Goal: Transaction & Acquisition: Purchase product/service

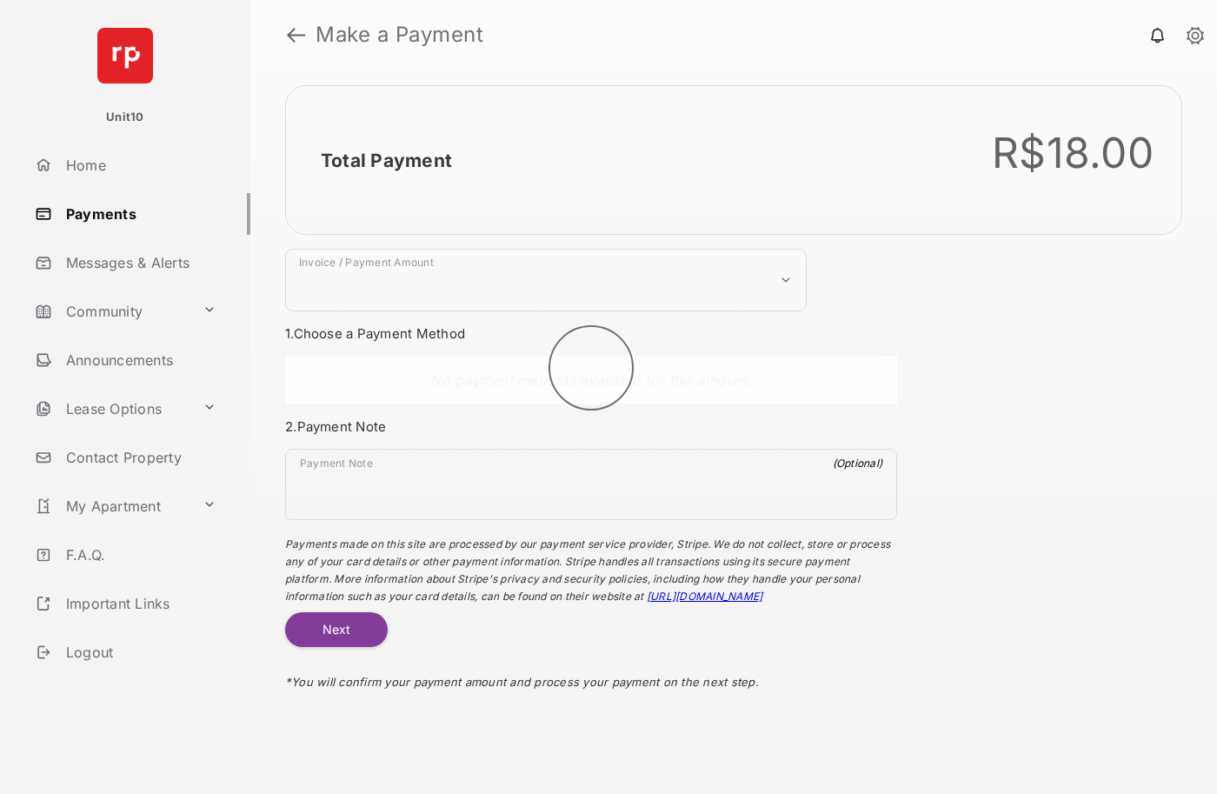
select select "***"
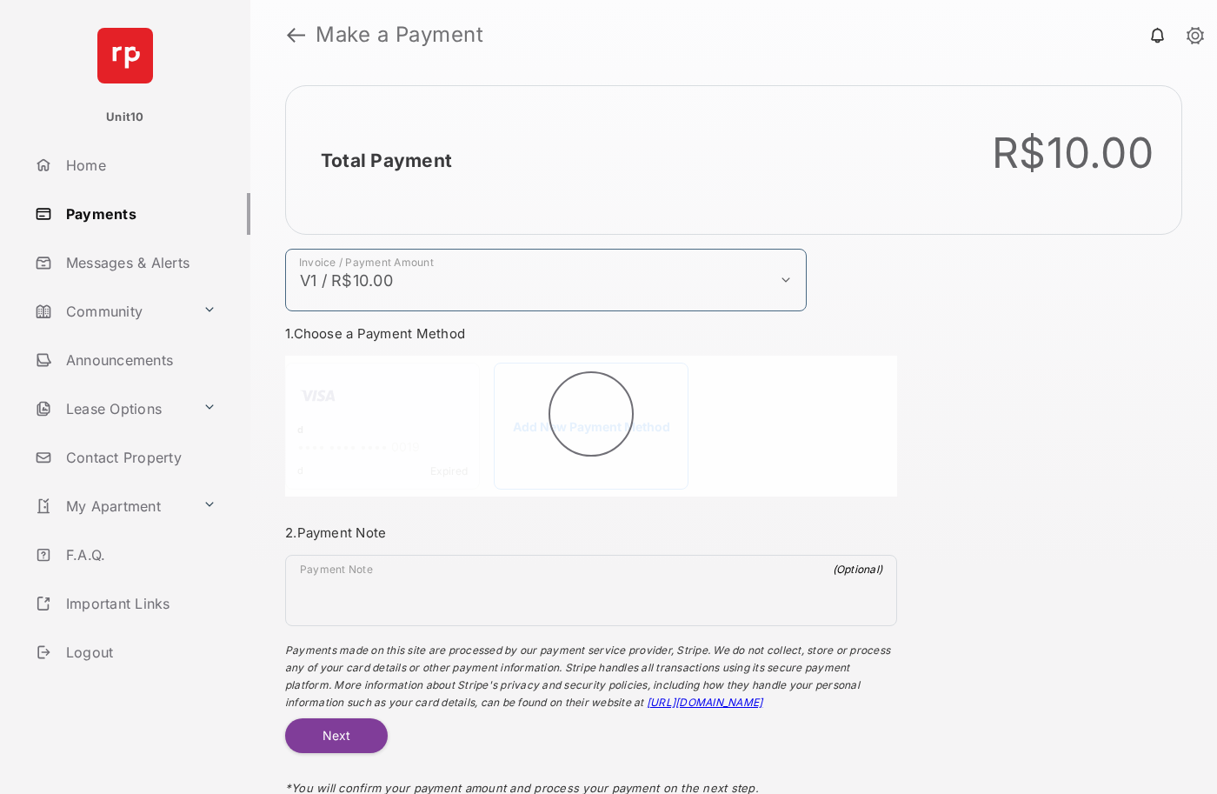
click at [385, 160] on h2 "Total Payment" at bounding box center [386, 161] width 131 height 22
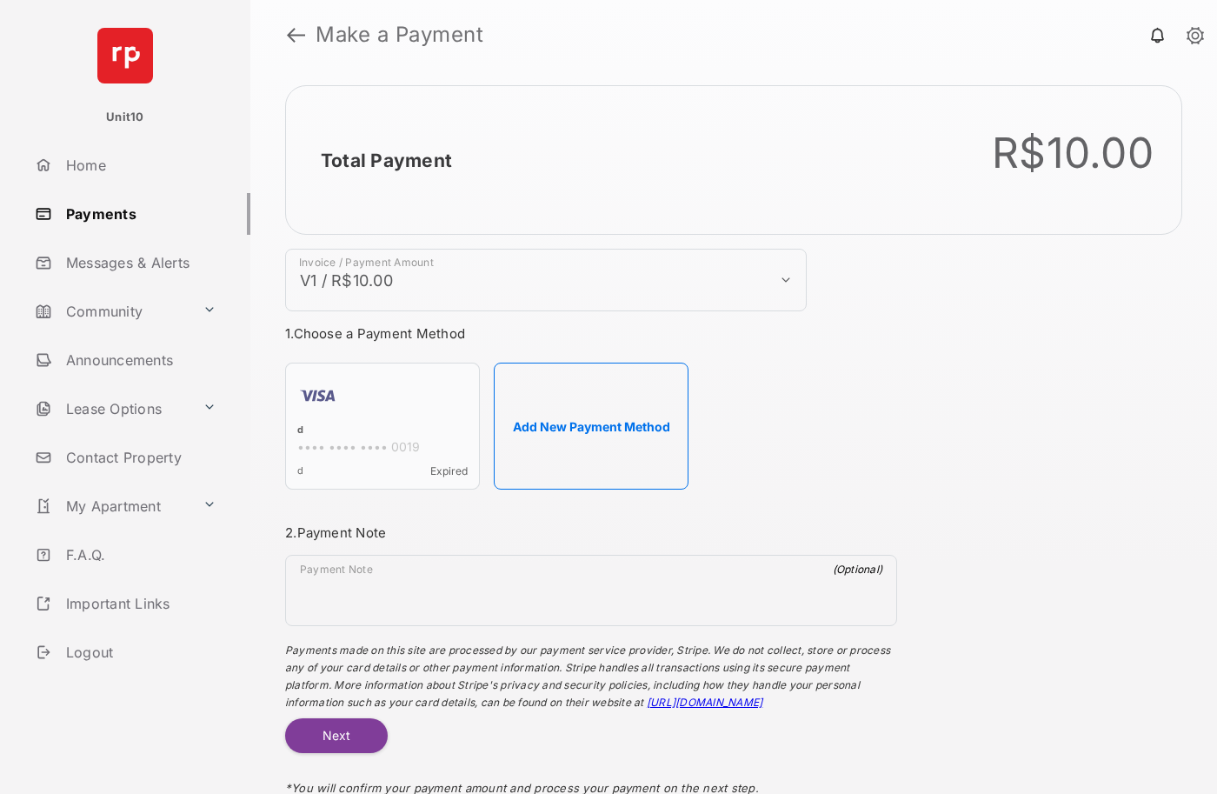
click at [591, 426] on button "Add New Payment Method" at bounding box center [591, 426] width 195 height 127
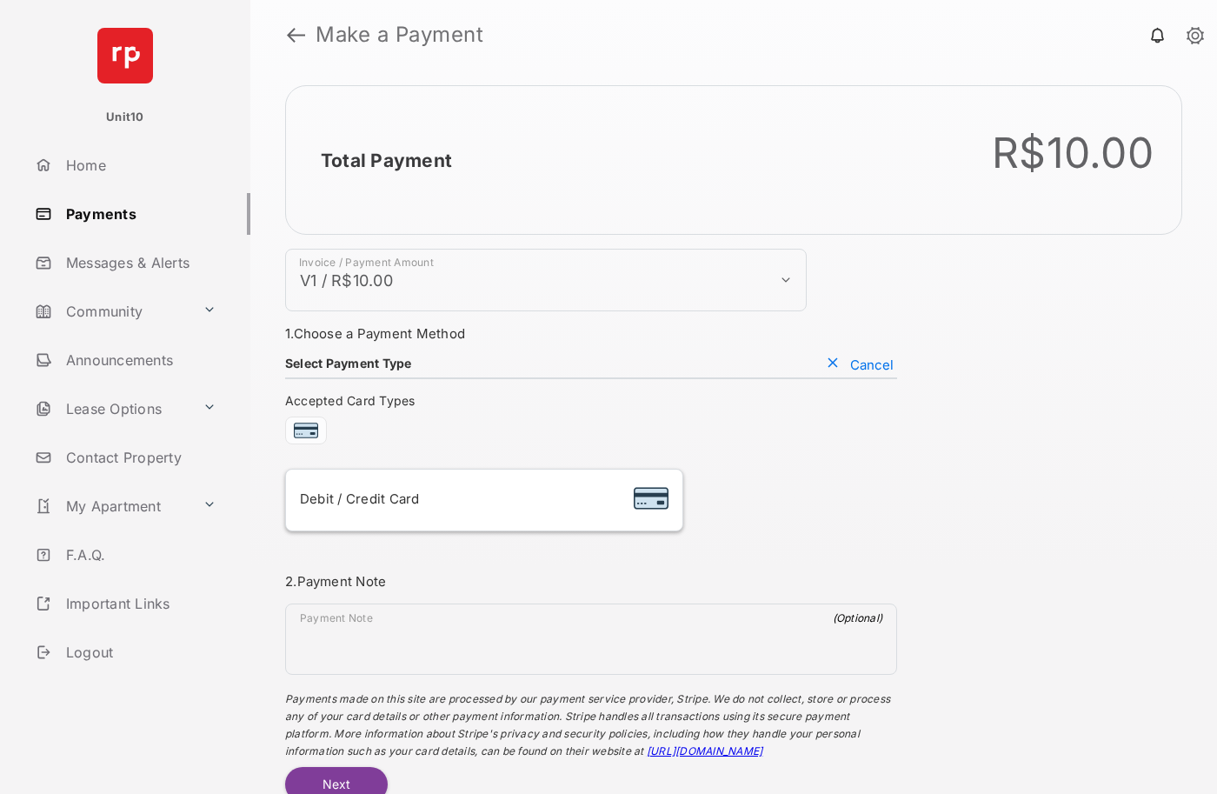
click at [483, 500] on div "Debit / Credit Card" at bounding box center [484, 499] width 369 height 33
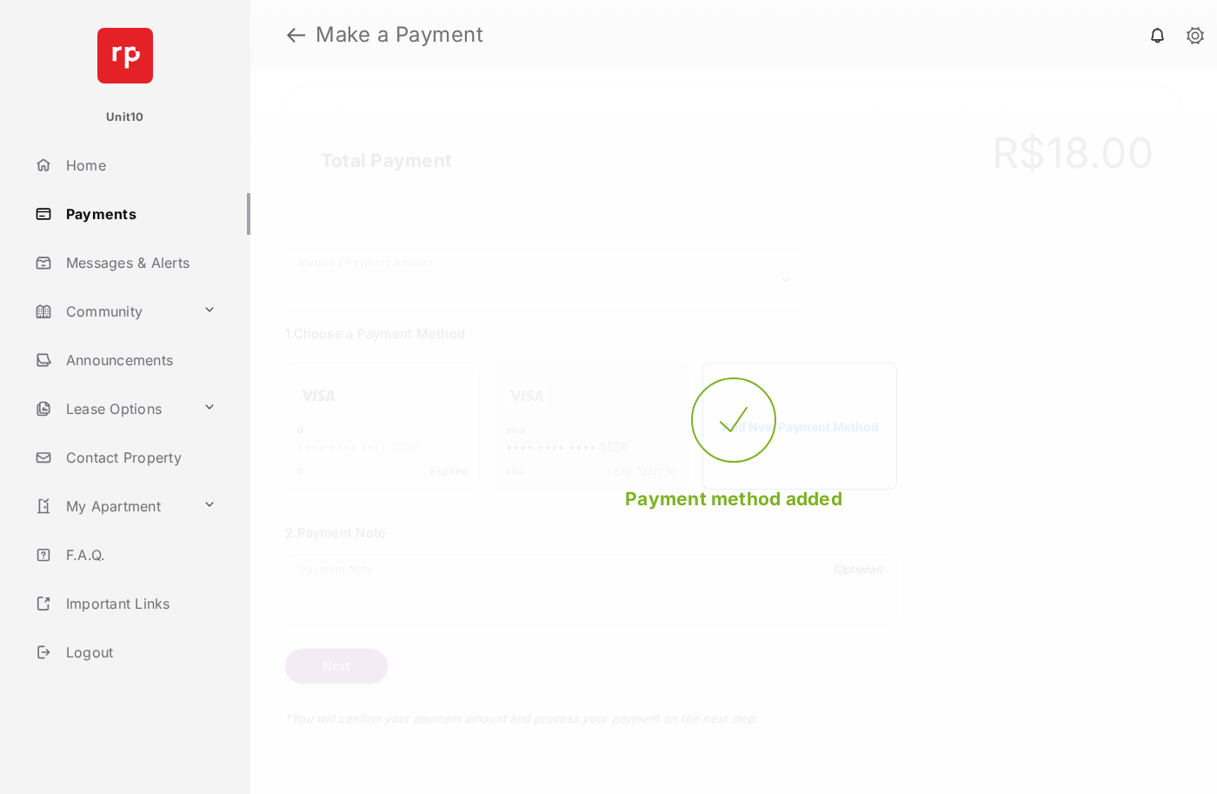
click at [400, 35] on strong "Make a Payment" at bounding box center [400, 34] width 168 height 21
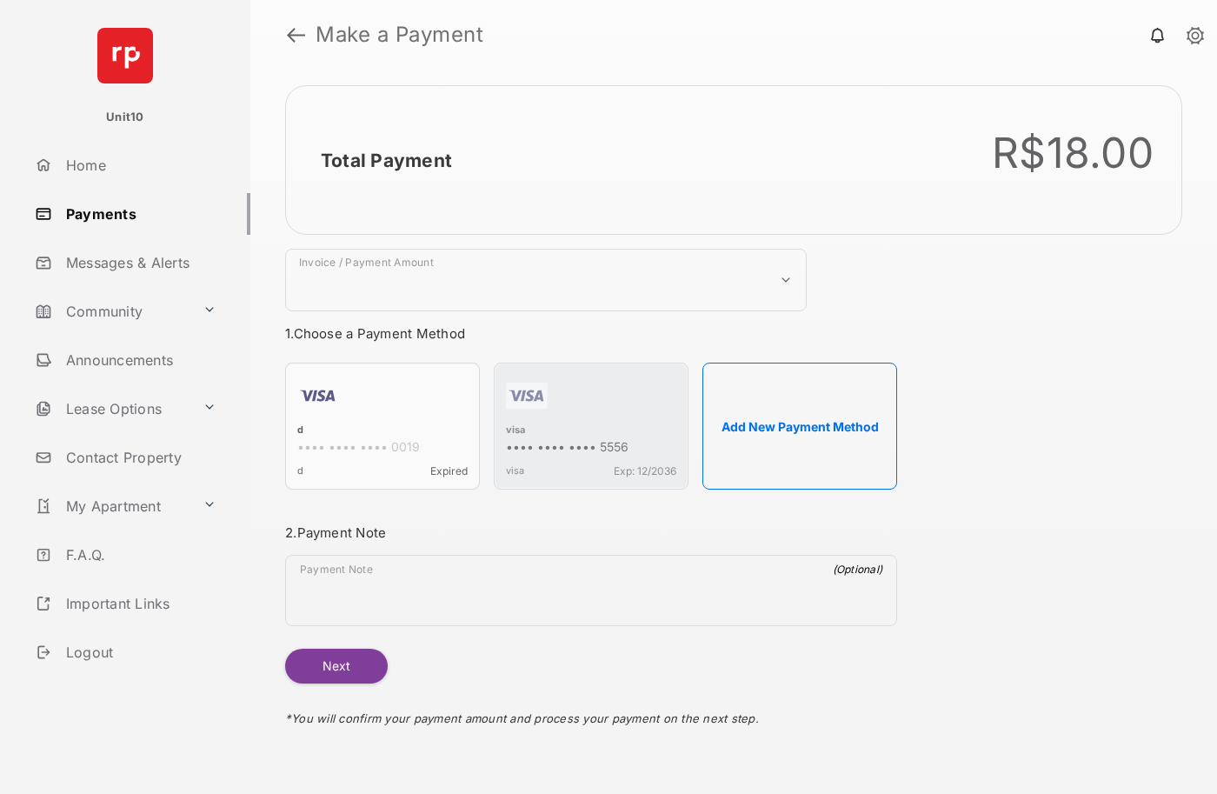
click at [385, 160] on h2 "Total Payment" at bounding box center [386, 161] width 131 height 22
click at [516, 431] on div "visa" at bounding box center [591, 431] width 170 height 16
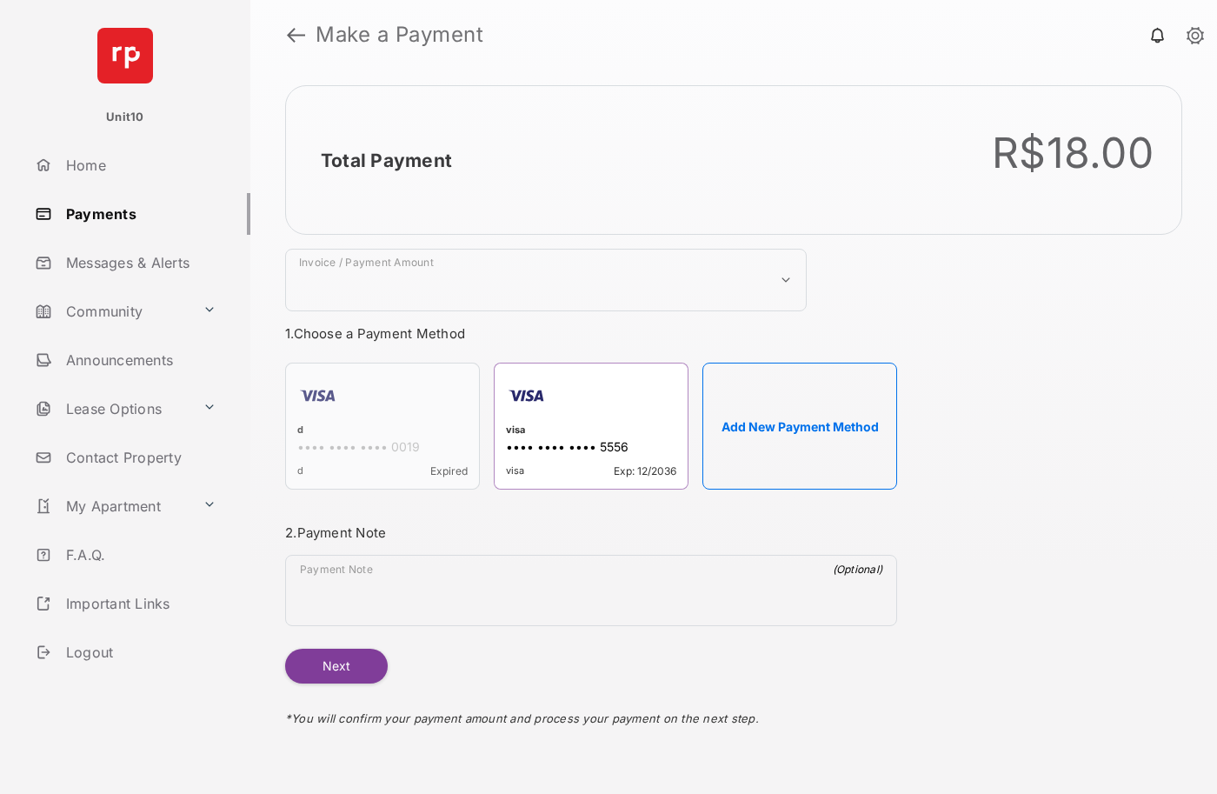
select select "***"
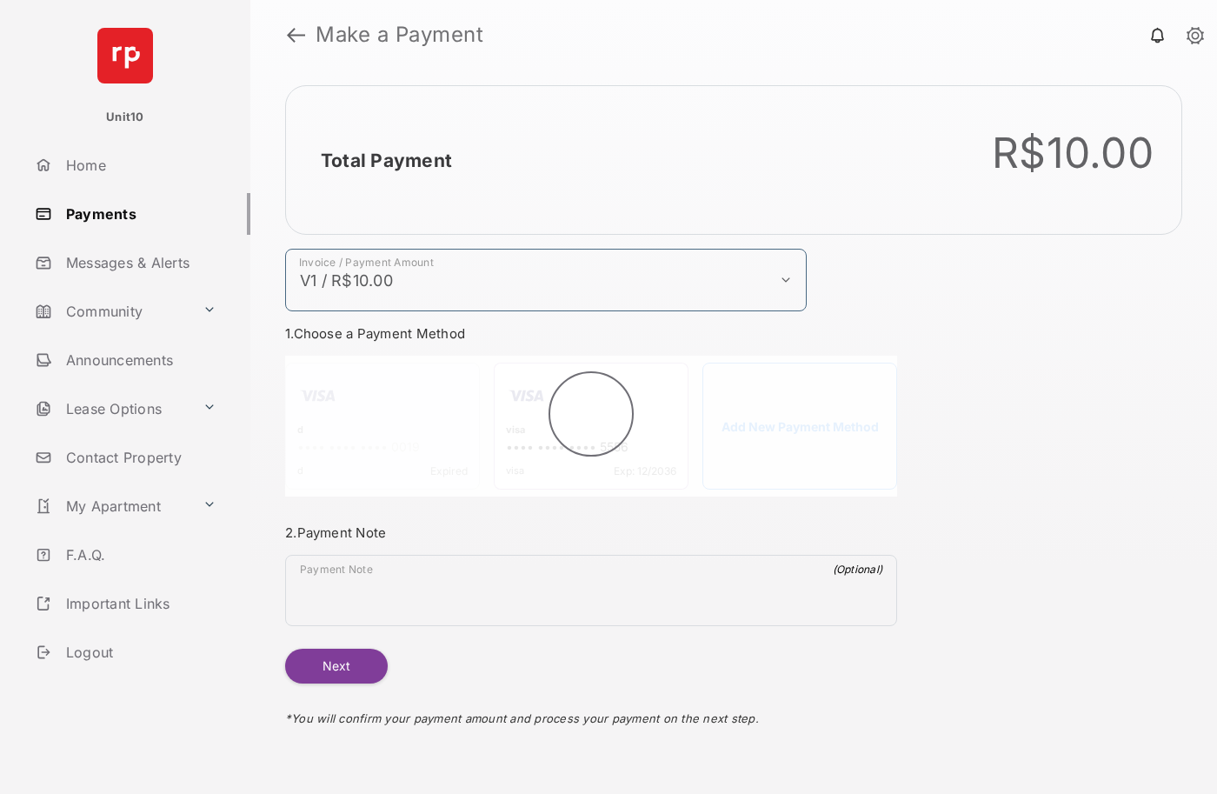
click at [385, 160] on h2 "Total Payment" at bounding box center [386, 161] width 131 height 22
click at [336, 666] on button "Next" at bounding box center [336, 666] width 103 height 35
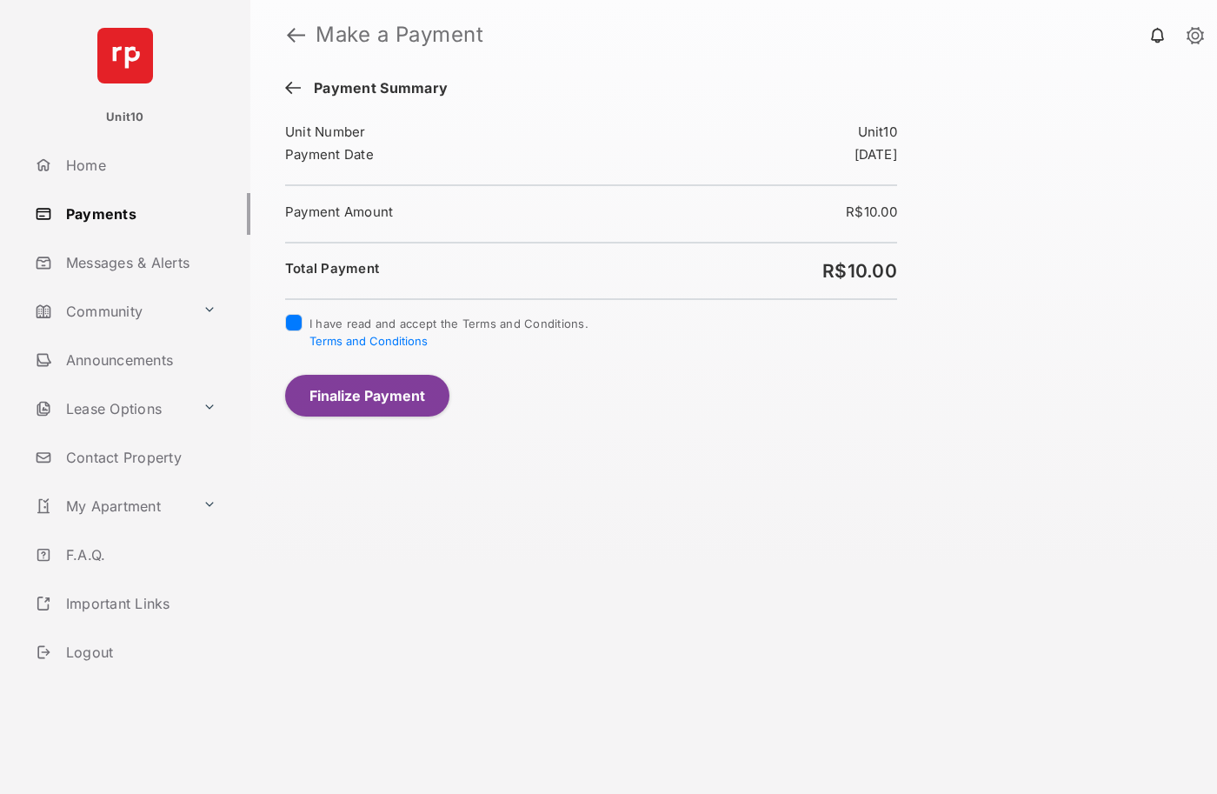
click at [367, 395] on button "Finalize Payment" at bounding box center [367, 396] width 164 height 42
